Goal: Task Accomplishment & Management: Manage account settings

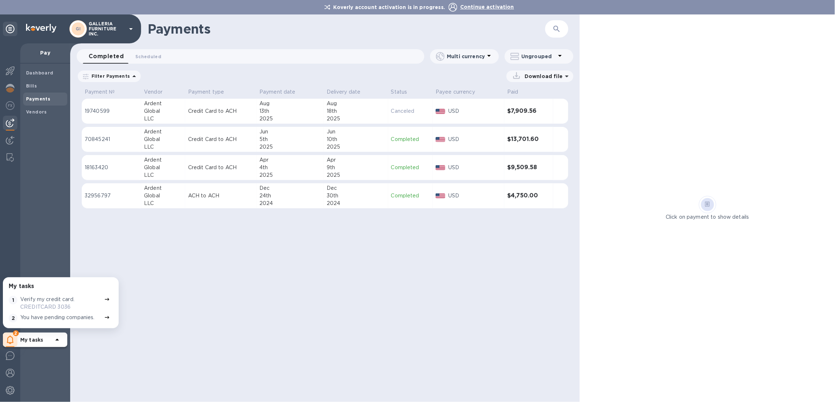
click at [122, 31] on p "GALLERIA FURNITURE INC." at bounding box center [107, 28] width 36 height 15
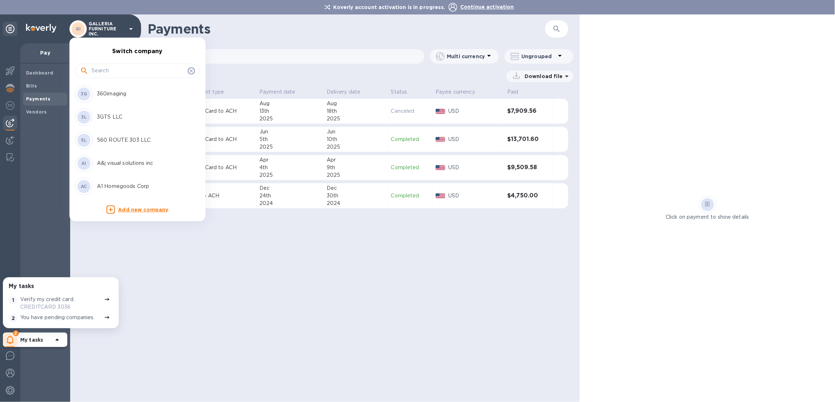
click at [131, 76] on input "text" at bounding box center [138, 70] width 93 height 11
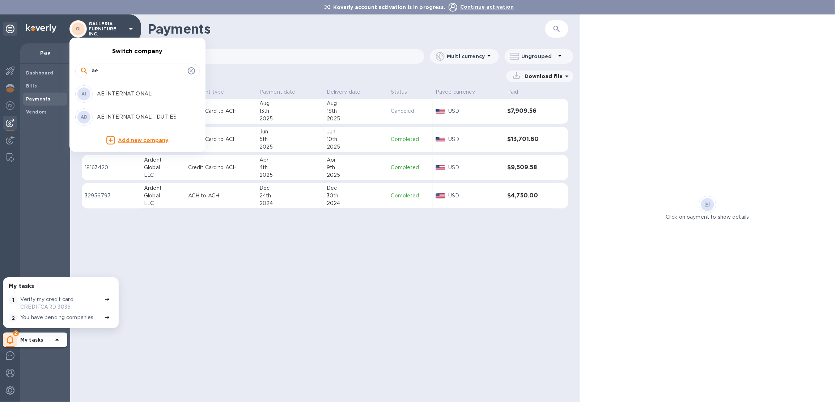
type input "ae"
click at [145, 119] on p "AE INTERNATIONAL - DUTIES" at bounding box center [142, 117] width 91 height 8
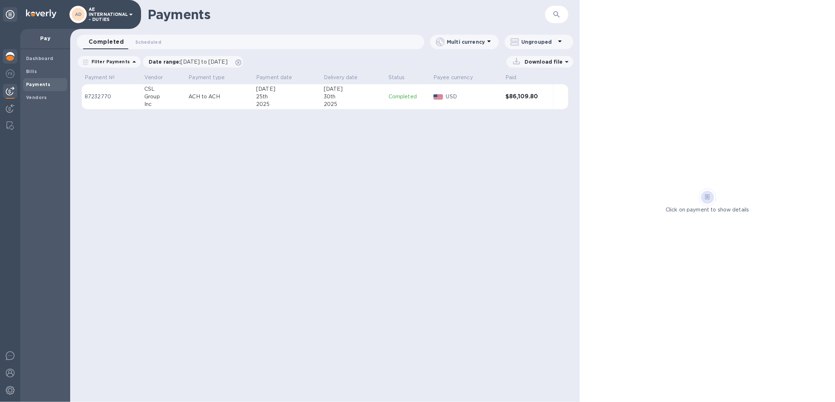
click at [14, 56] on img at bounding box center [10, 56] width 9 height 9
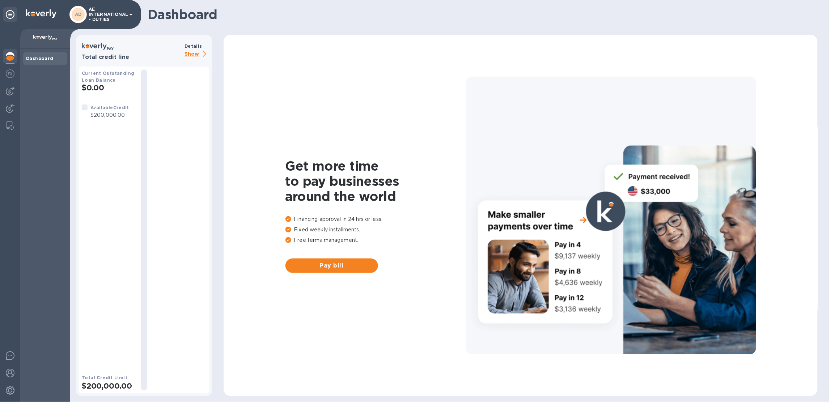
click at [190, 52] on p "Show" at bounding box center [197, 54] width 25 height 9
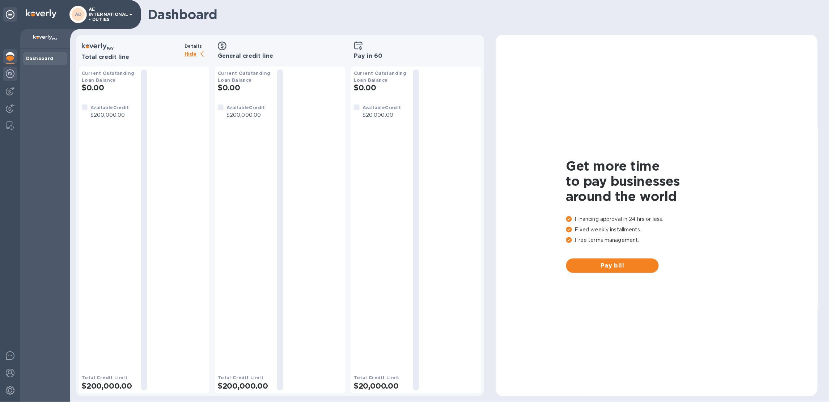
click at [13, 80] on div at bounding box center [10, 75] width 14 height 16
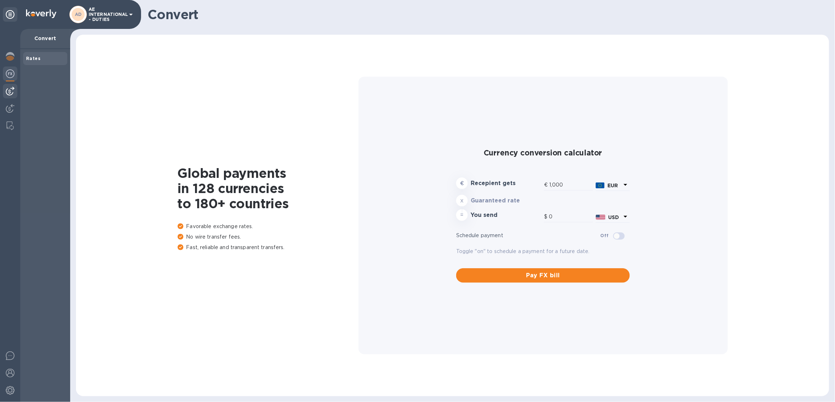
type input "1,171.74"
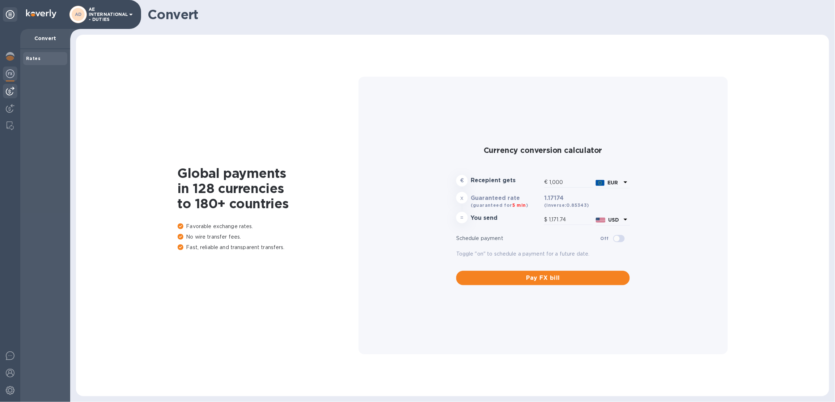
click at [12, 93] on img at bounding box center [10, 91] width 9 height 9
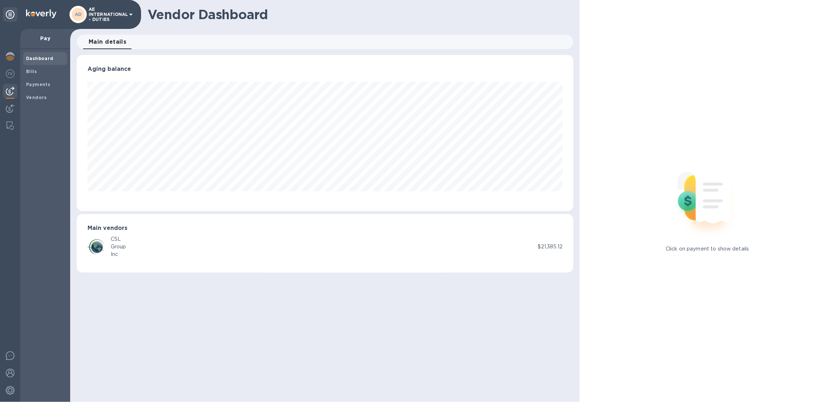
scroll to position [156, 497]
click at [160, 228] on h3 "Main vendors" at bounding box center [325, 228] width 475 height 7
click at [38, 69] on span "Bills" at bounding box center [45, 71] width 38 height 7
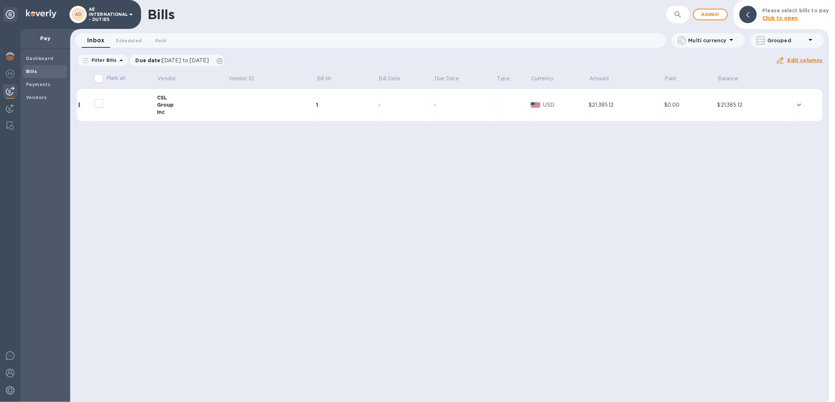
click at [361, 100] on td "1" at bounding box center [347, 105] width 62 height 33
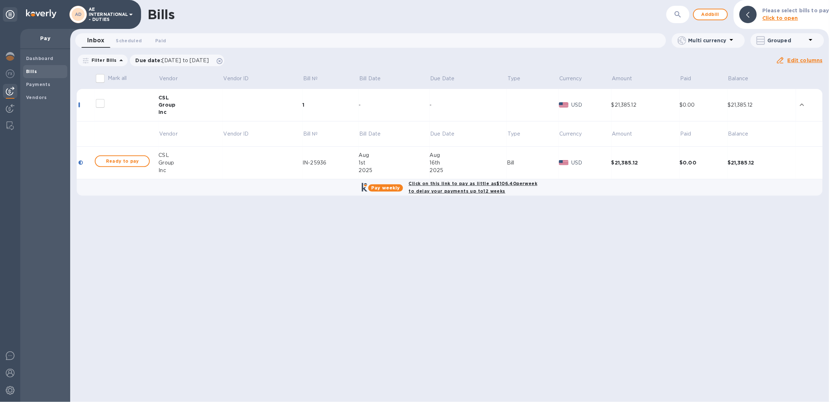
click at [108, 21] on p "AE INTERNATIONAL - DUTIES" at bounding box center [107, 14] width 36 height 15
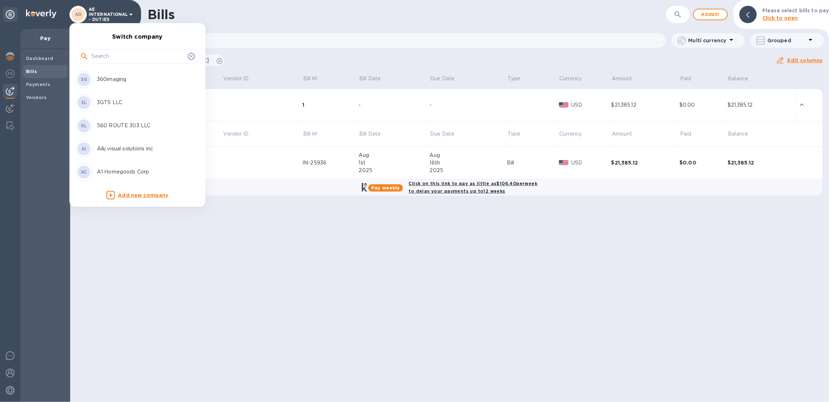
click at [115, 54] on input "text" at bounding box center [138, 56] width 93 height 11
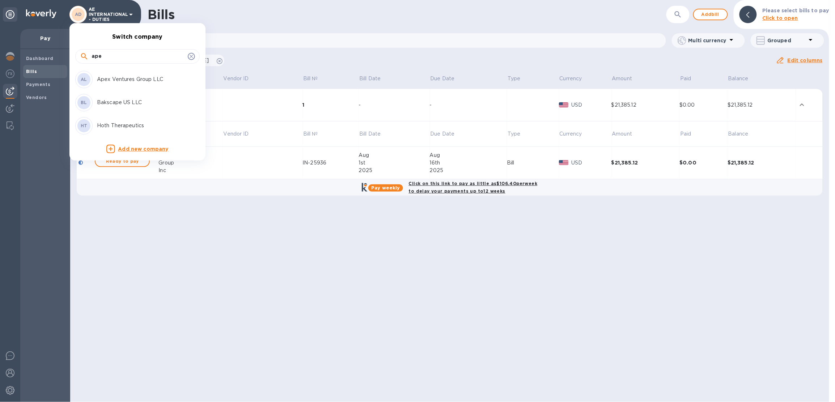
type input "ape"
click at [125, 79] on p "Apex Ventures Group LLC" at bounding box center [142, 80] width 91 height 8
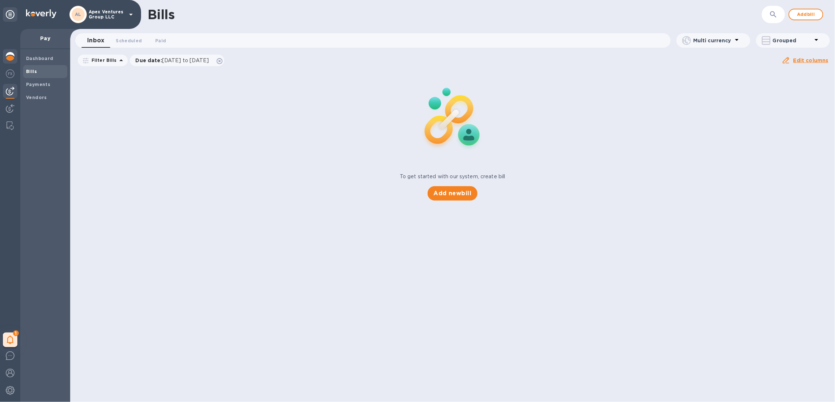
click at [12, 59] on img at bounding box center [10, 56] width 9 height 9
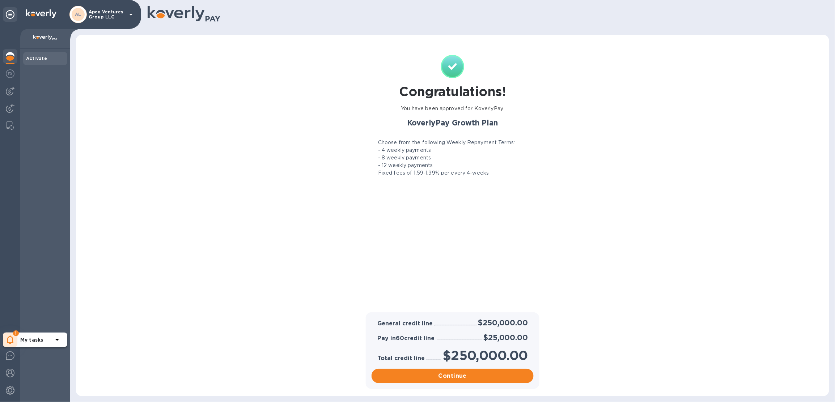
click at [5, 343] on div "1" at bounding box center [10, 340] width 14 height 14
click at [4, 394] on div at bounding box center [10, 392] width 14 height 16
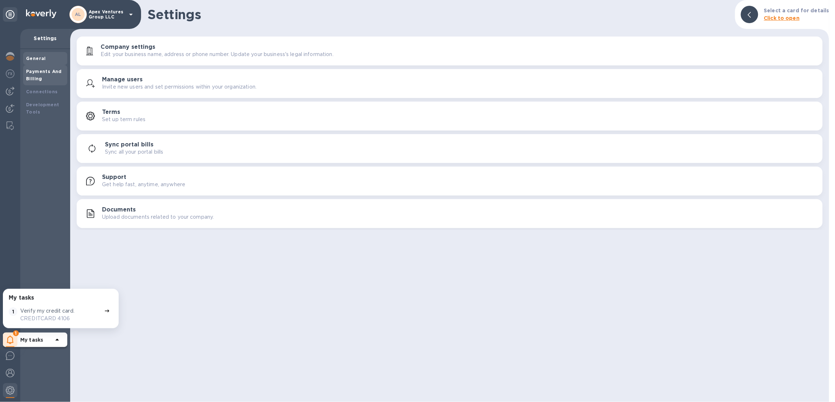
click at [34, 77] on b "Payments And Billing" at bounding box center [44, 75] width 36 height 13
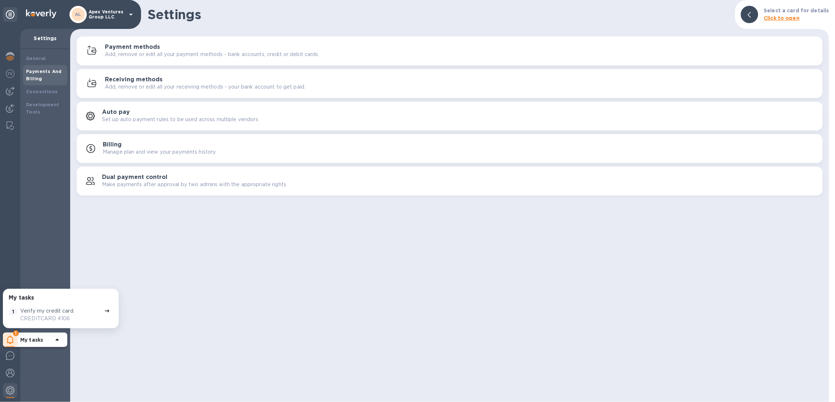
click at [155, 51] on p "Add, remove or edit all your payment methods - bank accounts, credit or debit c…" at bounding box center [212, 55] width 215 height 8
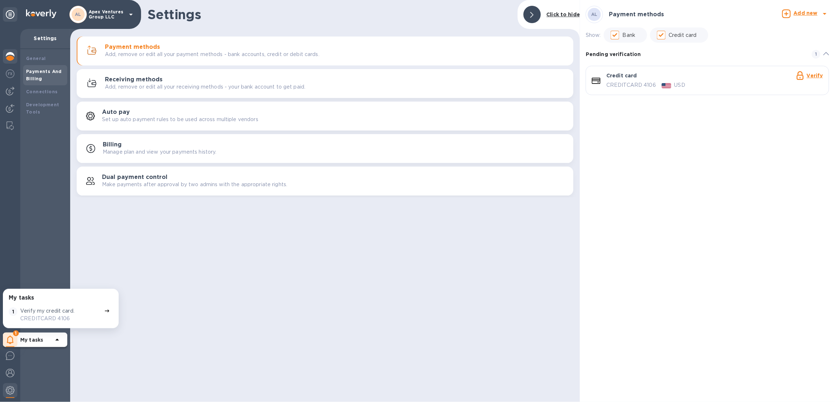
click at [9, 59] on img at bounding box center [10, 56] width 9 height 9
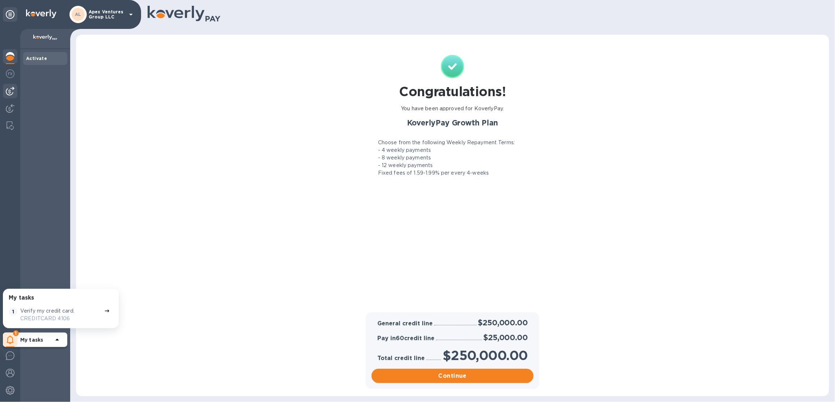
click at [13, 93] on img at bounding box center [10, 91] width 9 height 9
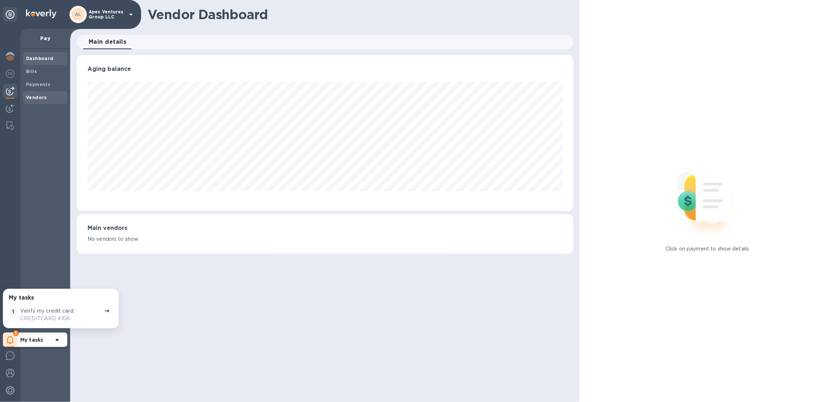
scroll to position [156, 497]
click at [46, 100] on span "Vendors" at bounding box center [45, 97] width 38 height 7
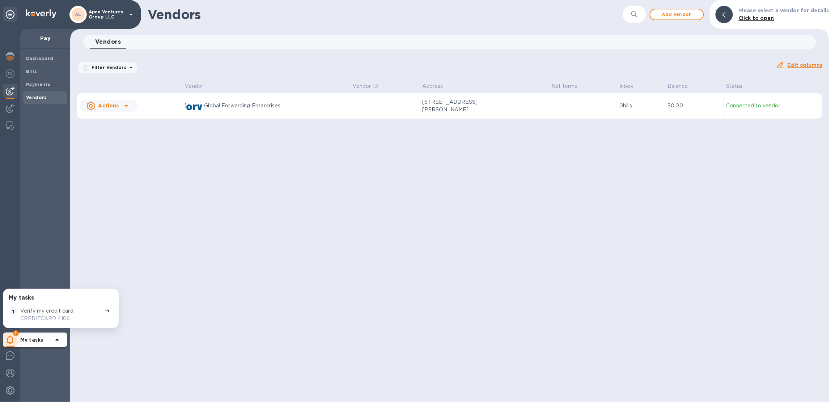
click at [118, 16] on p "Apex Ventures Group LLC" at bounding box center [107, 14] width 36 height 10
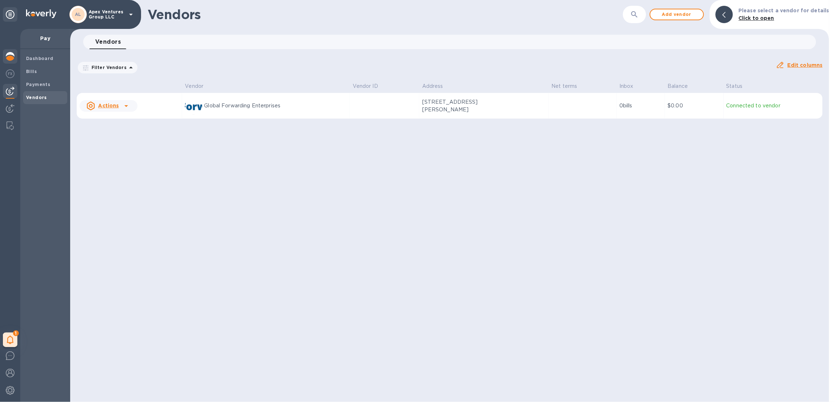
click at [17, 57] on div at bounding box center [10, 57] width 14 height 16
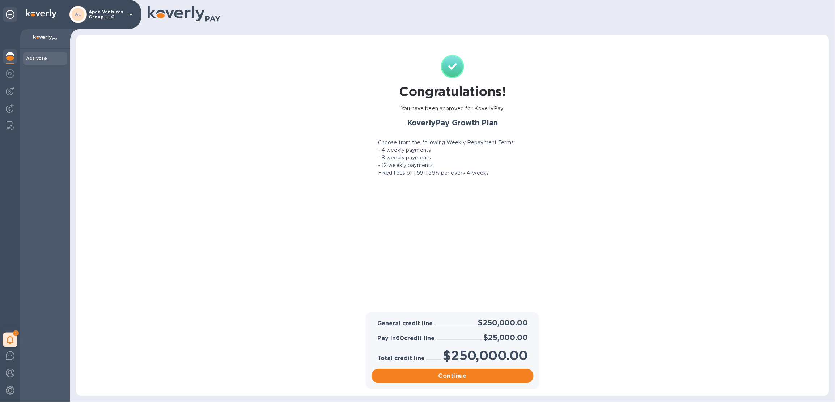
click at [101, 16] on p "Apex Ventures Group LLC" at bounding box center [107, 14] width 36 height 10
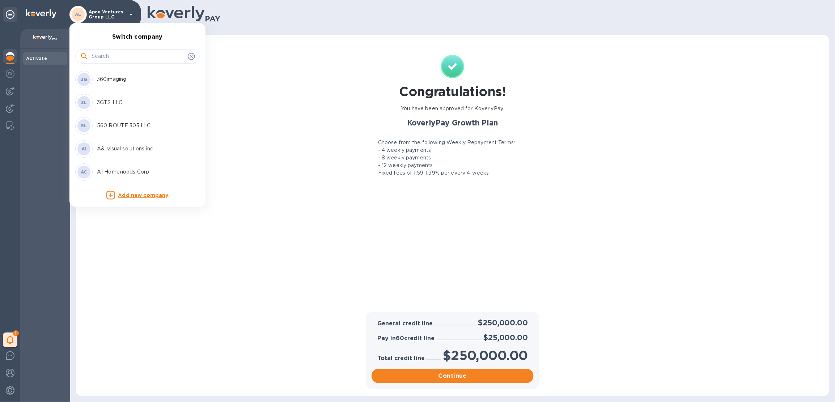
click at [112, 58] on input "text" at bounding box center [138, 56] width 93 height 11
type input "ds"
click at [126, 148] on p "DS VENDOR VENTURES LLC" at bounding box center [142, 149] width 91 height 8
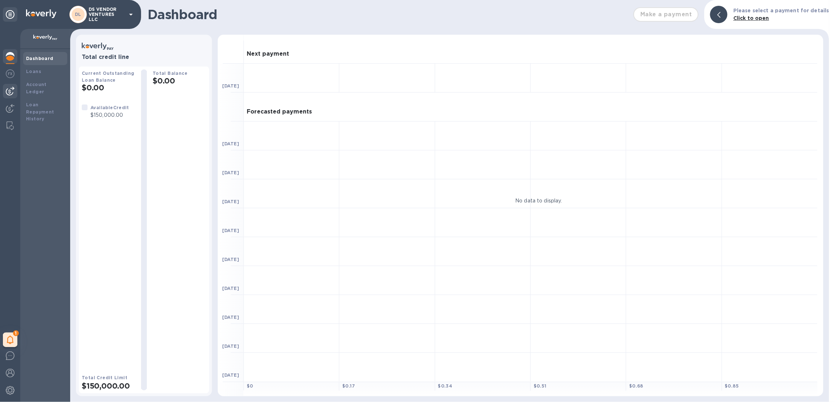
click at [12, 92] on img at bounding box center [10, 91] width 9 height 9
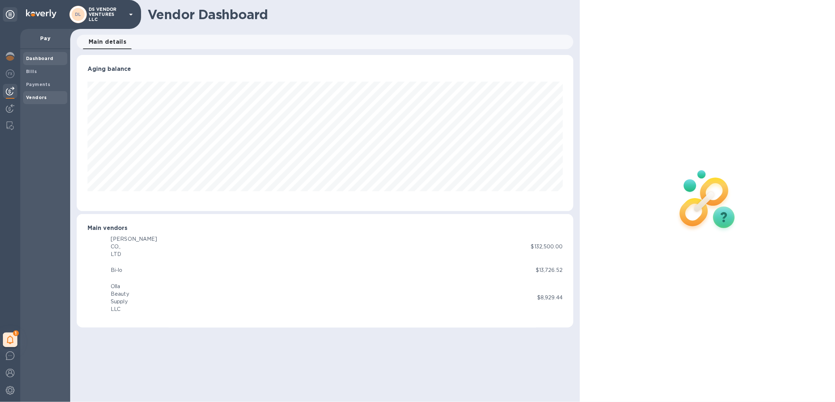
scroll to position [156, 497]
click at [38, 98] on b "Vendors" at bounding box center [36, 97] width 21 height 5
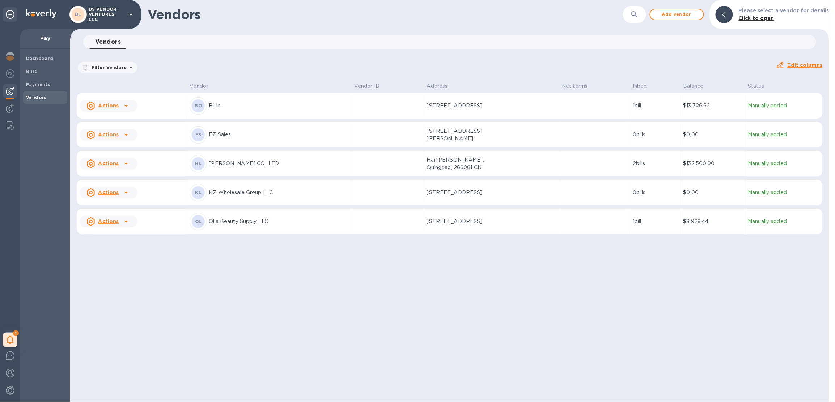
click at [123, 15] on p "DS VENDOR VENTURES LLC" at bounding box center [107, 14] width 36 height 15
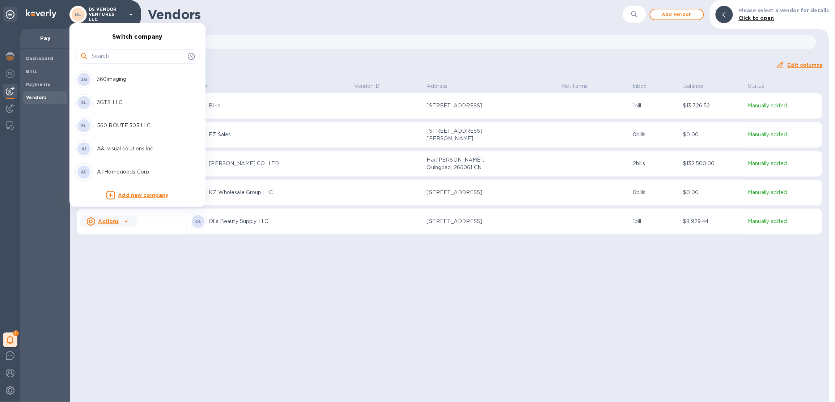
click at [106, 55] on input "text" at bounding box center [138, 56] width 93 height 11
type input "ds in"
click at [136, 81] on p "DS International Traders, LLC" at bounding box center [142, 80] width 91 height 8
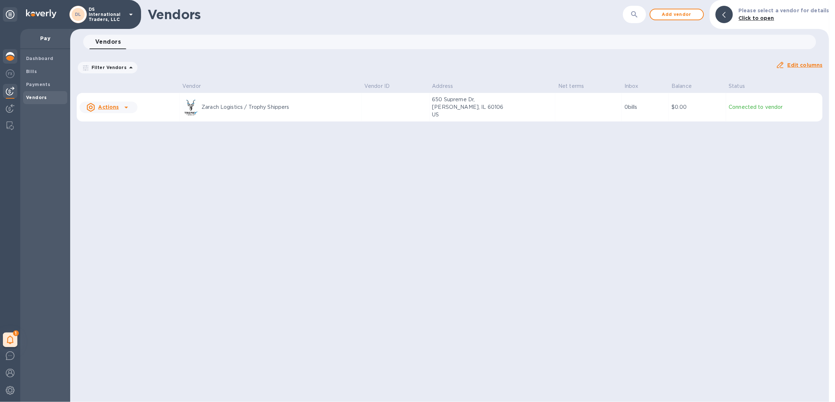
click at [12, 58] on img at bounding box center [10, 56] width 9 height 9
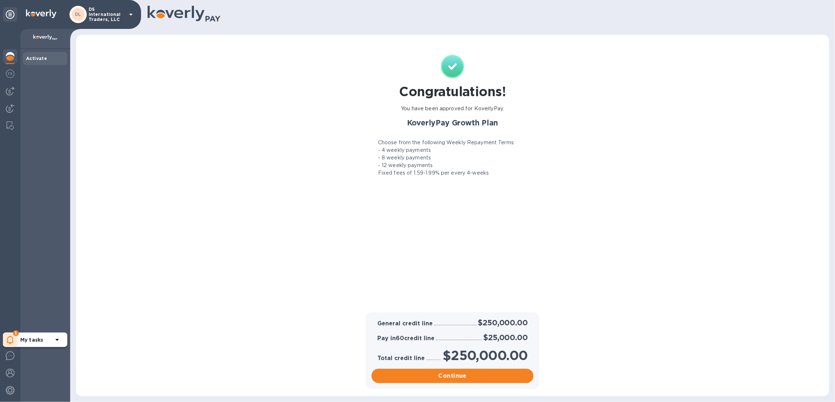
click at [12, 337] on icon at bounding box center [10, 340] width 7 height 9
click at [44, 320] on p "You have pending companies." at bounding box center [57, 318] width 75 height 8
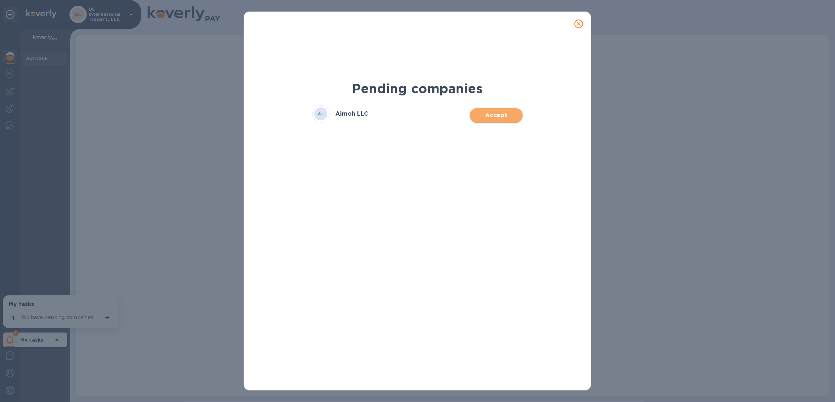
click at [501, 119] on span "Accept" at bounding box center [496, 115] width 41 height 9
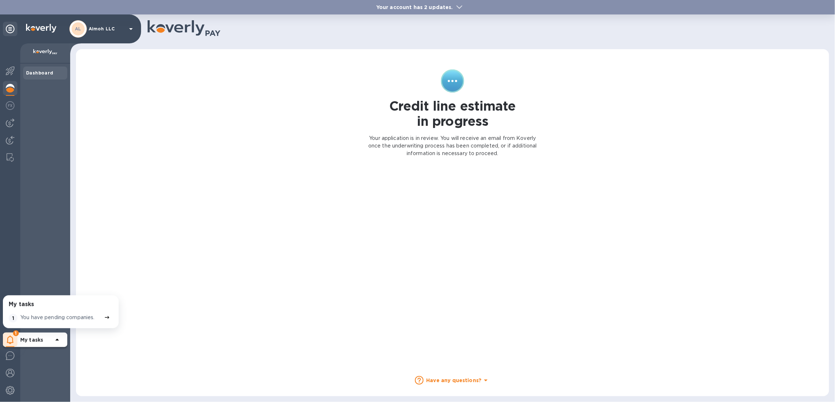
click at [445, 11] on div "Your account has 2 updates." at bounding box center [417, 7] width 835 height 14
